Goal: Navigation & Orientation: Go to known website

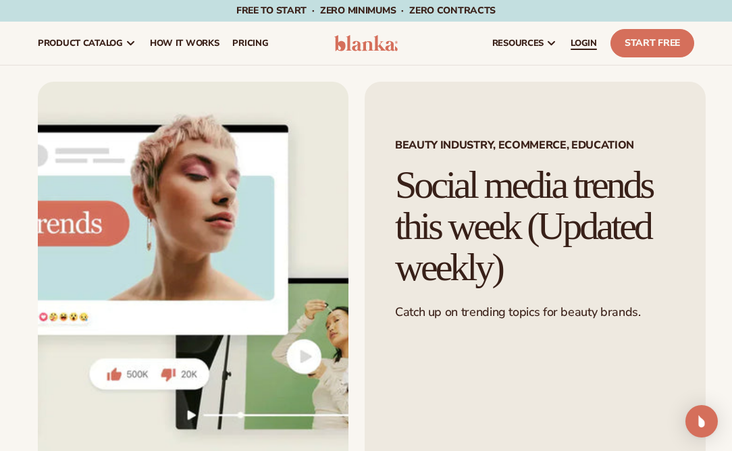
click at [582, 40] on span "LOGIN" at bounding box center [584, 43] width 26 height 11
